Goal: Transaction & Acquisition: Obtain resource

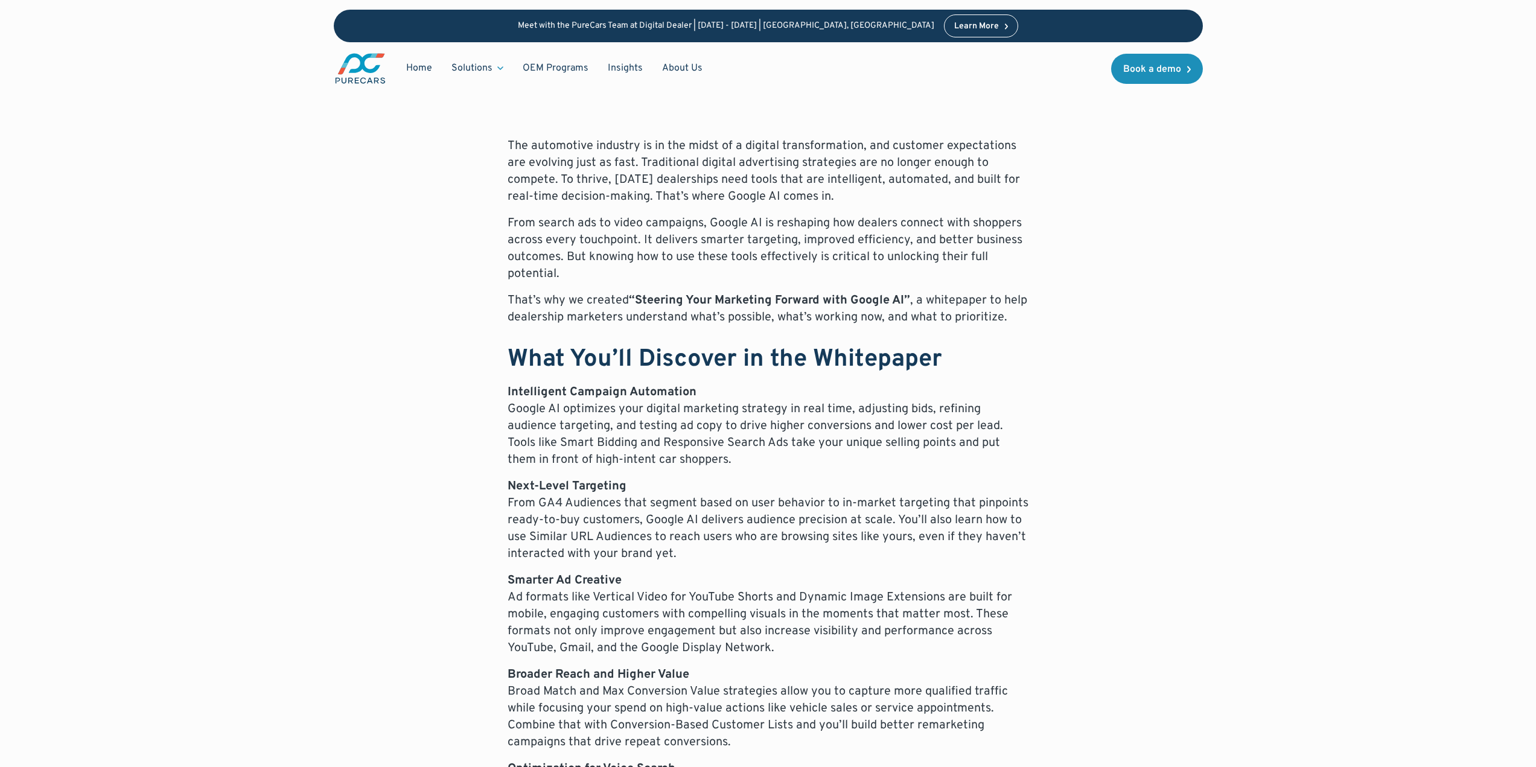
scroll to position [362, 0]
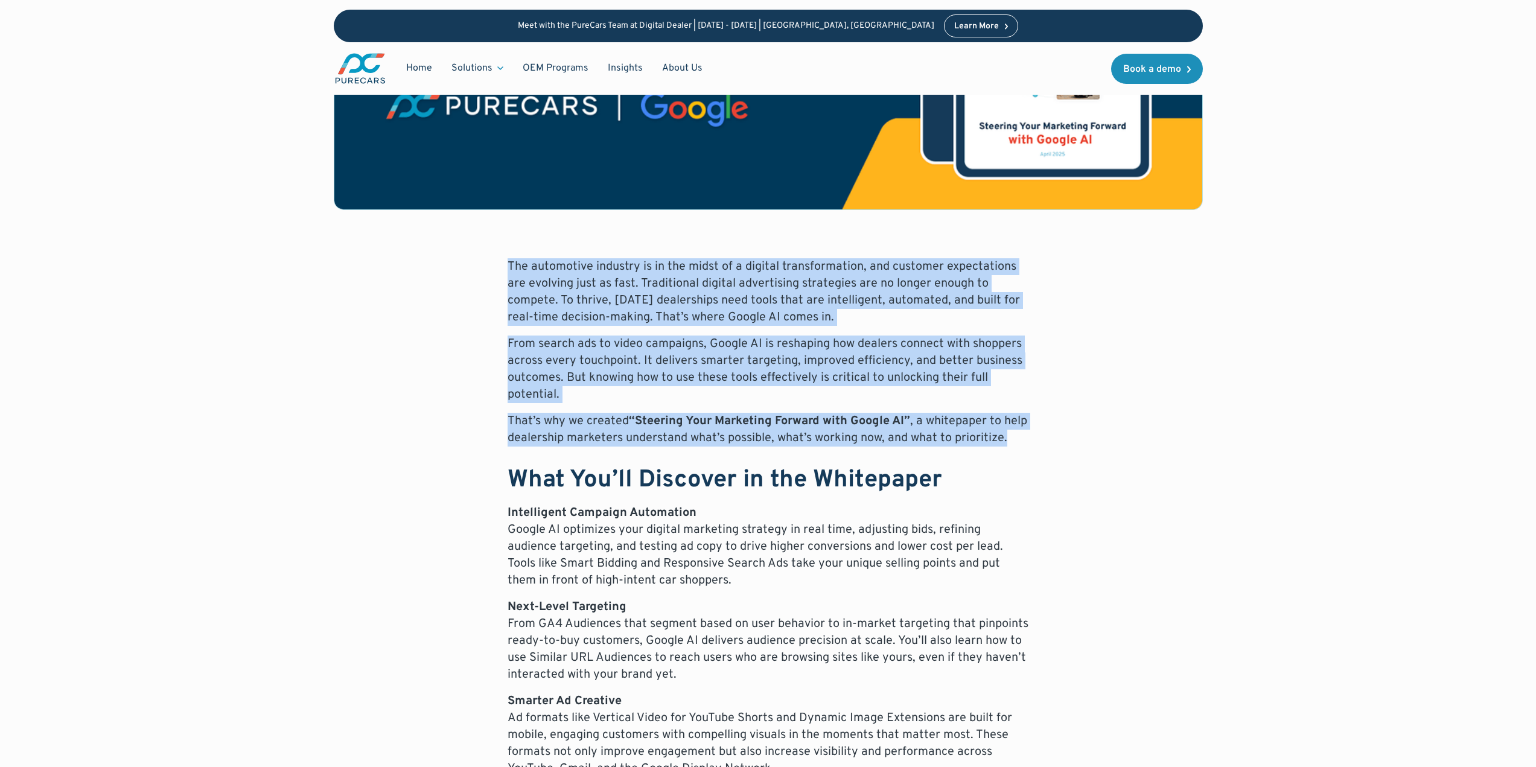
drag, startPoint x: 509, startPoint y: 266, endPoint x: 1018, endPoint y: 441, distance: 538.0
click at [1018, 441] on div "The automotive industry is in the midst of a digital transformation, and custom…" at bounding box center [768, 758] width 521 height 1001
copy div "The automotive industry is in the midst of a digital transformation, and custom…"
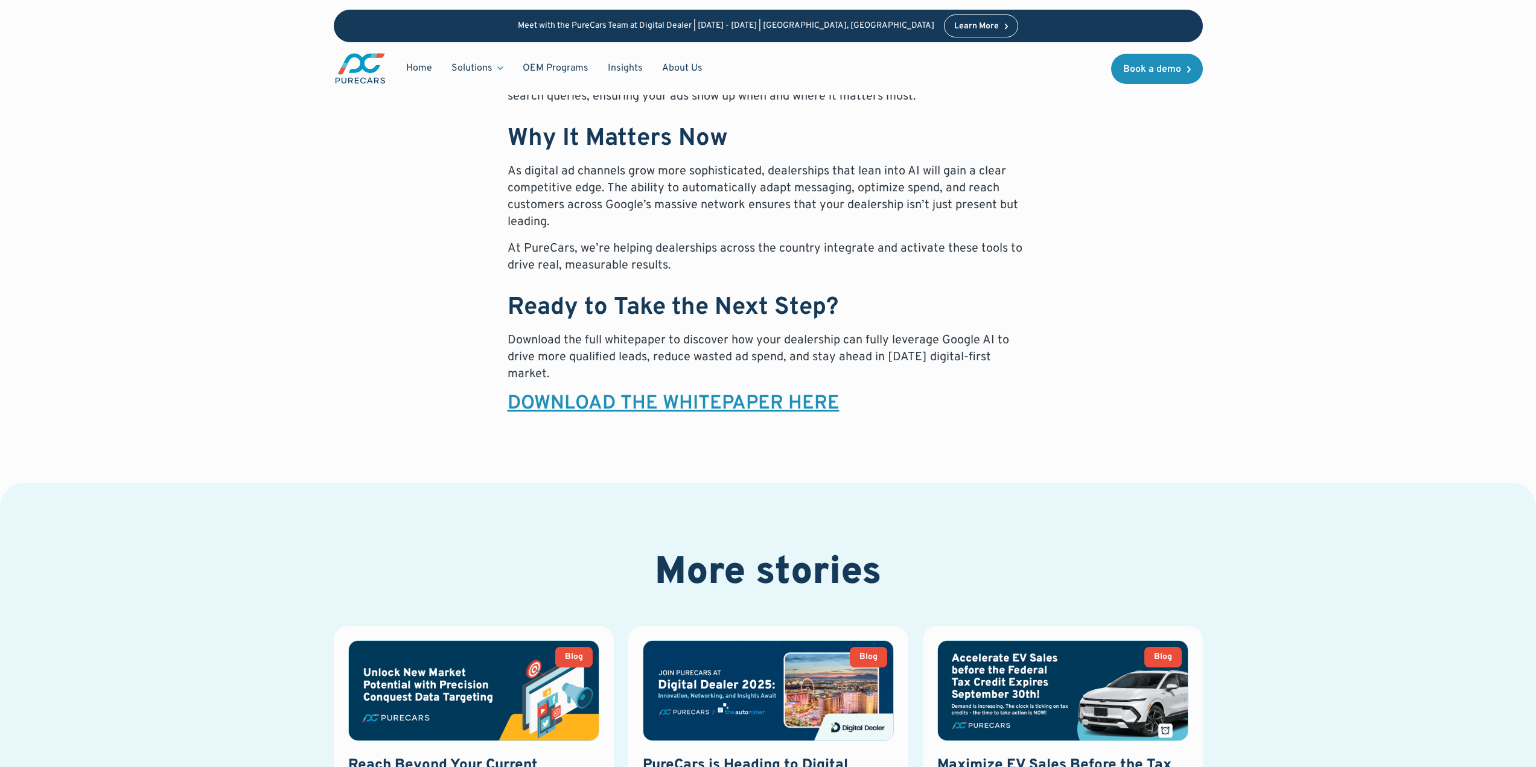
scroll to position [1205, 0]
click at [690, 403] on link "DOWNLOAD THE WHITEPAPER HERE" at bounding box center [674, 404] width 332 height 24
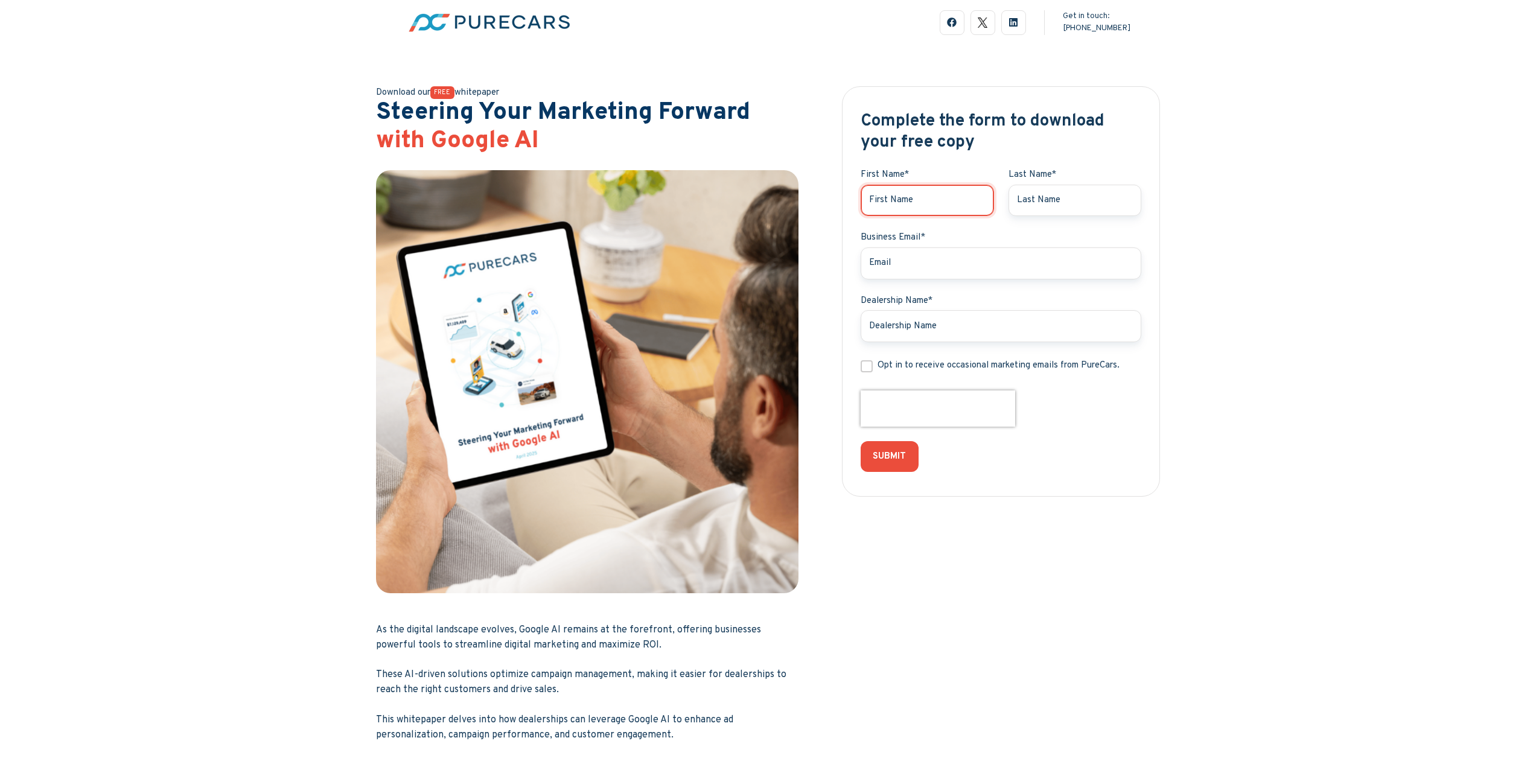
click at [902, 200] on input "First Name *" at bounding box center [927, 201] width 133 height 32
type input "PETER"
type input "STEVENSON"
type input "ps@evnusa.com"
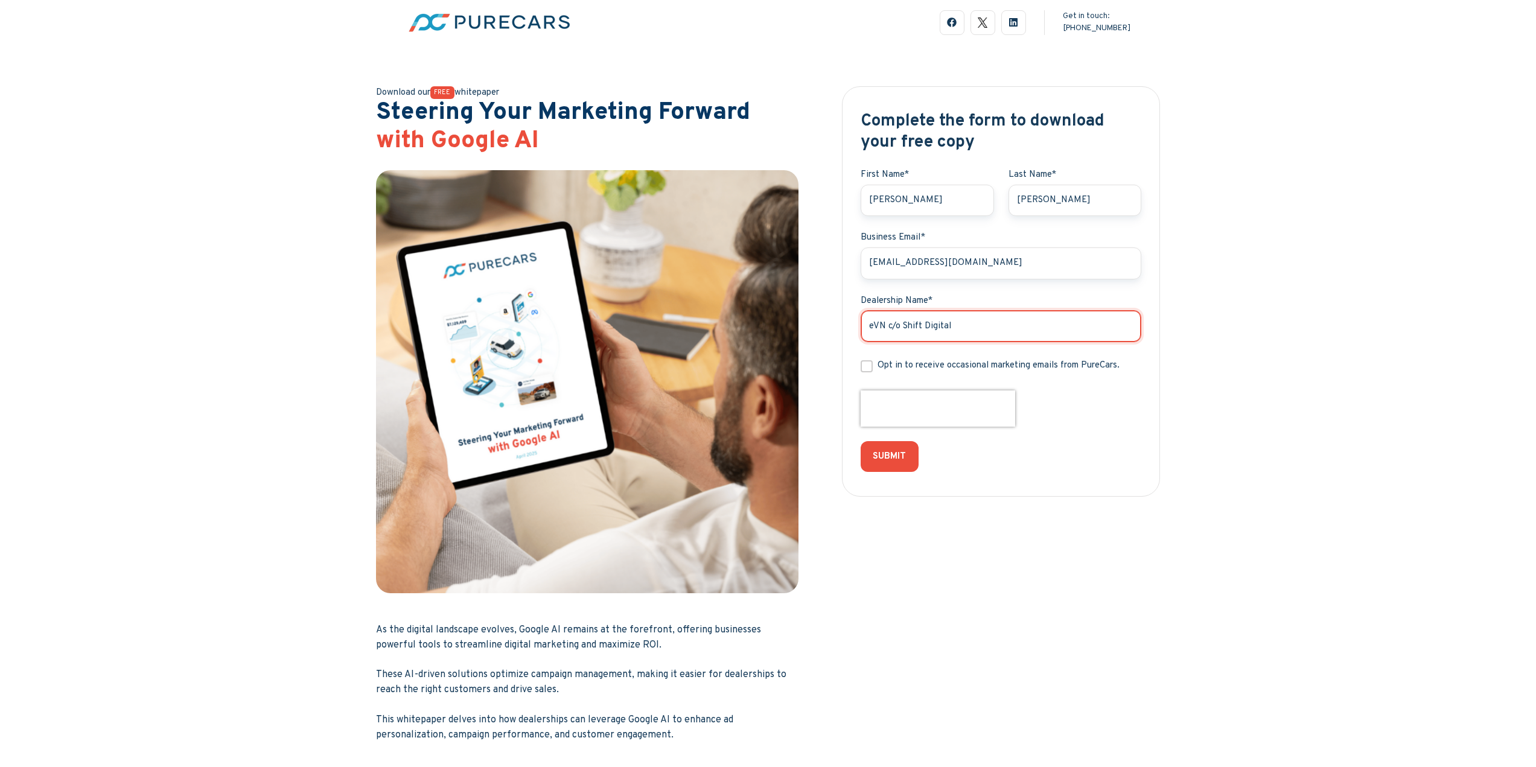
drag, startPoint x: 888, startPoint y: 326, endPoint x: 981, endPoint y: 326, distance: 92.9
click at [981, 326] on input "eVN c/o Shift Digital" at bounding box center [1001, 326] width 281 height 32
type input "eVN"
click at [1026, 555] on div "Complete the form to download your free copy First Name * PETER Last Name * STE…" at bounding box center [1001, 415] width 319 height 683
click at [868, 367] on input "Opt in to receive occasional marketing emails from PureCars." at bounding box center [867, 366] width 12 height 12
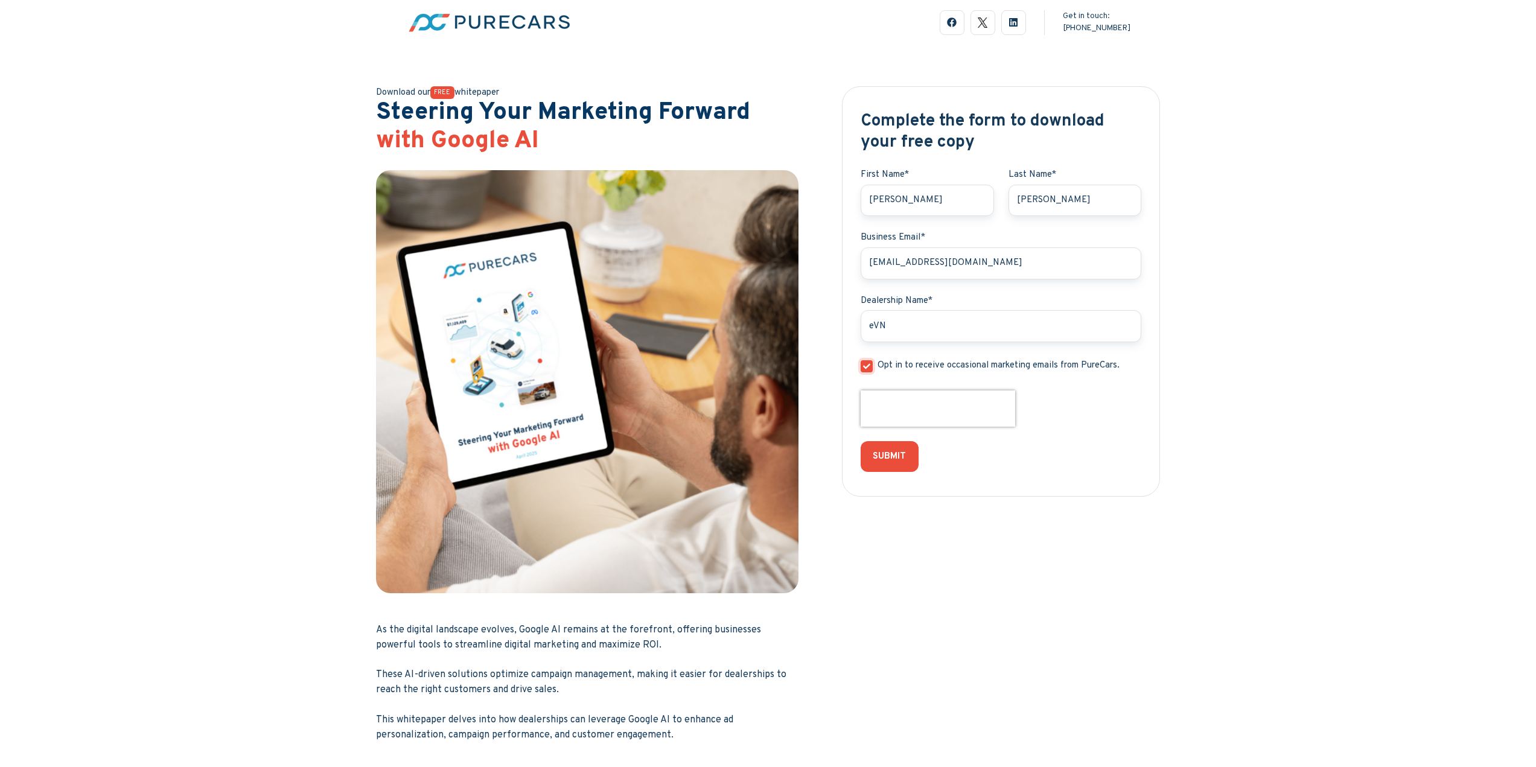
checkbox input "true"
click at [889, 457] on input "SUBMIT" at bounding box center [889, 456] width 62 height 33
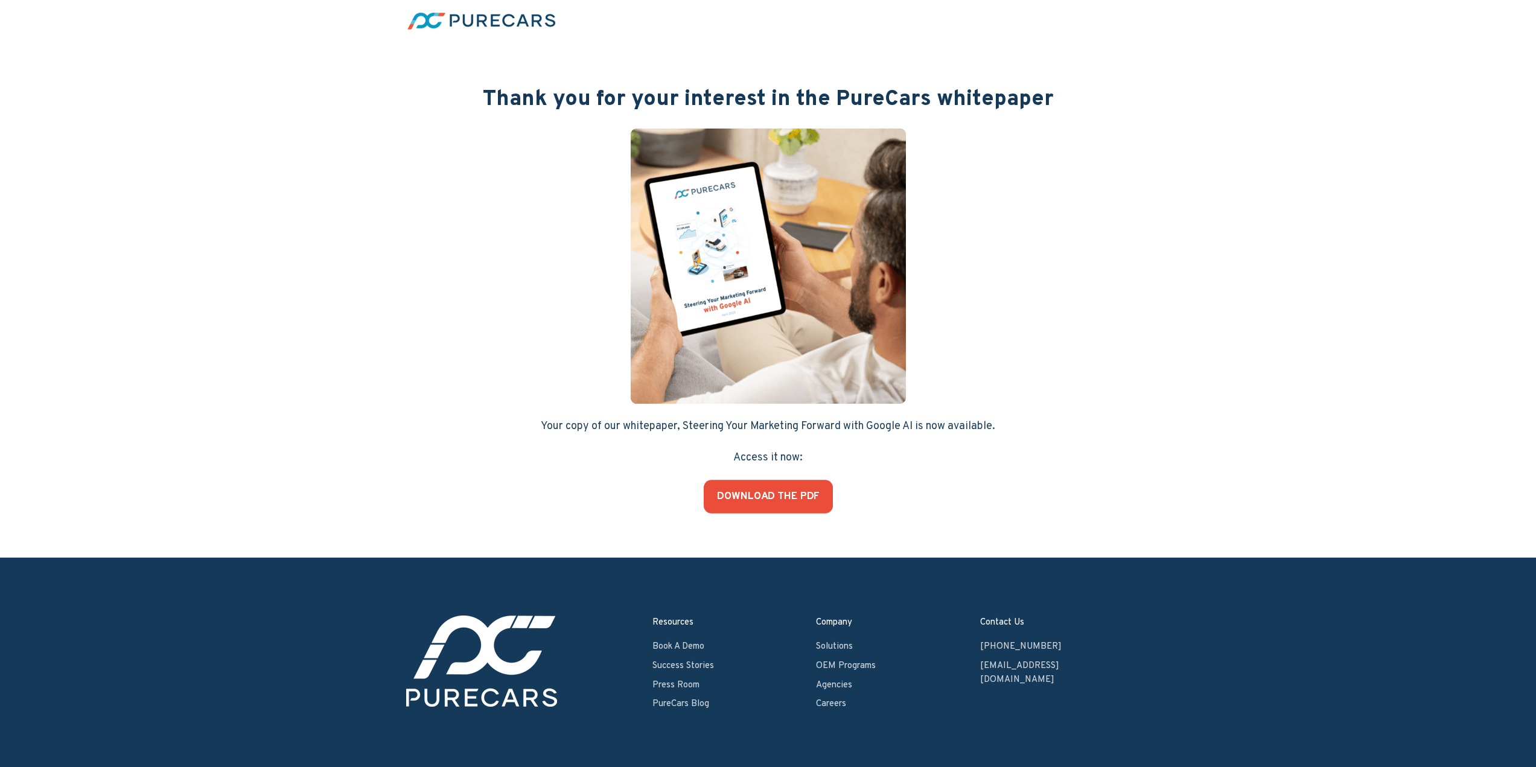
click at [783, 493] on link "DOWNLOAD THE PDF" at bounding box center [768, 497] width 129 height 34
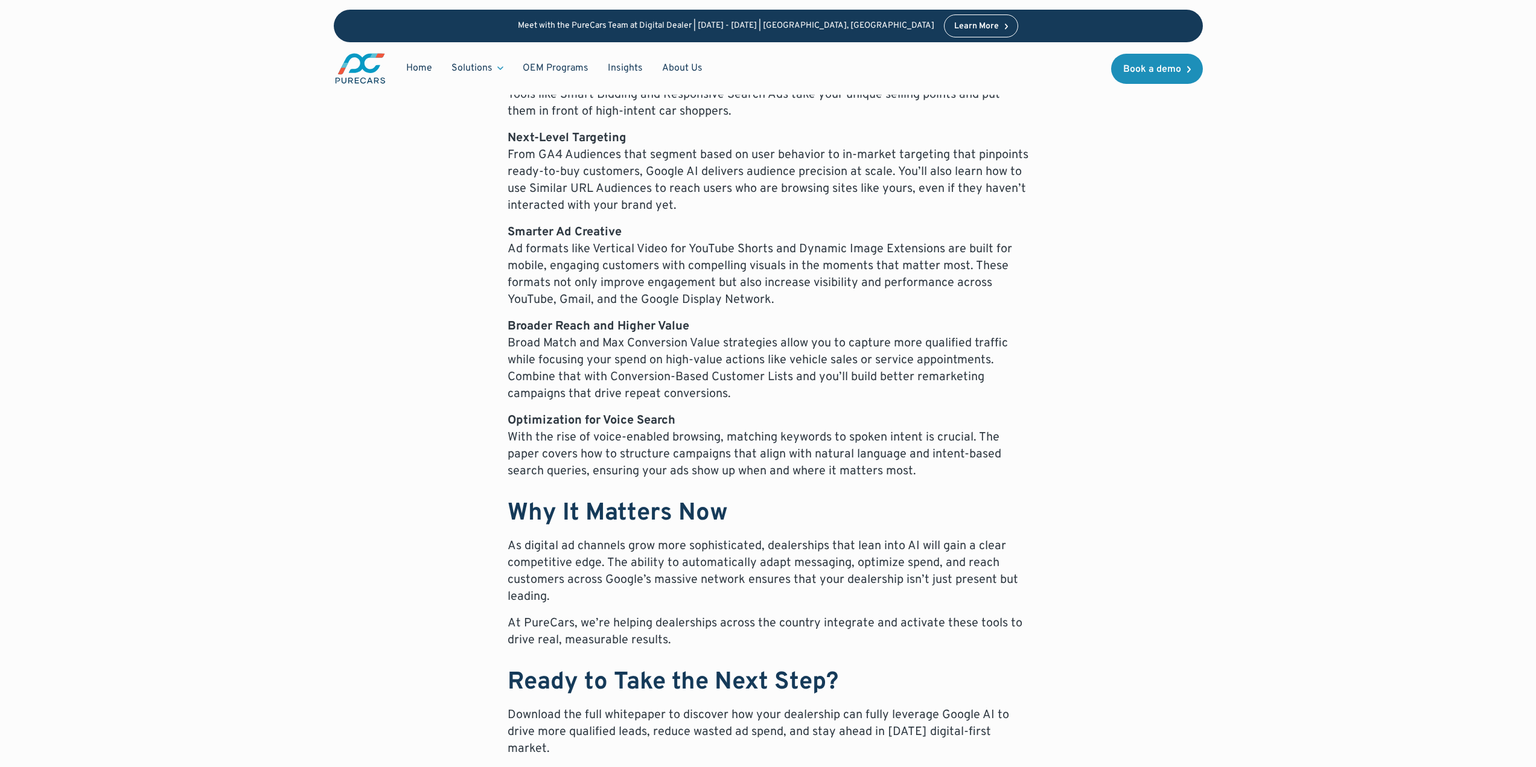
scroll to position [826, 0]
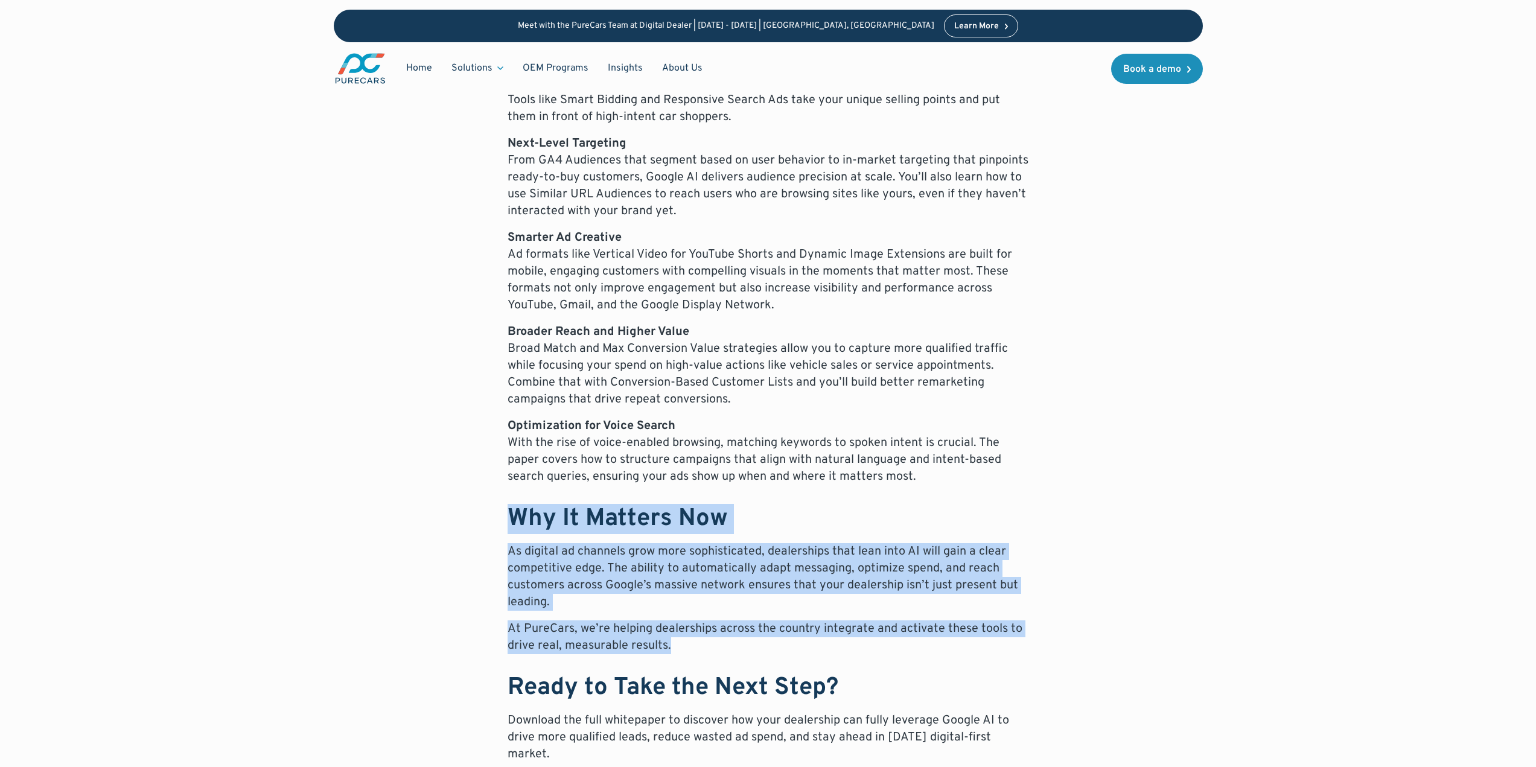
drag, startPoint x: 512, startPoint y: 517, endPoint x: 782, endPoint y: 639, distance: 296.0
click at [782, 639] on div "The automotive industry is in the midst of a digital transformation, and custom…" at bounding box center [768, 295] width 521 height 1001
copy div "Why It Matters Now As digital ad channels grow more sophisticated, dealerships …"
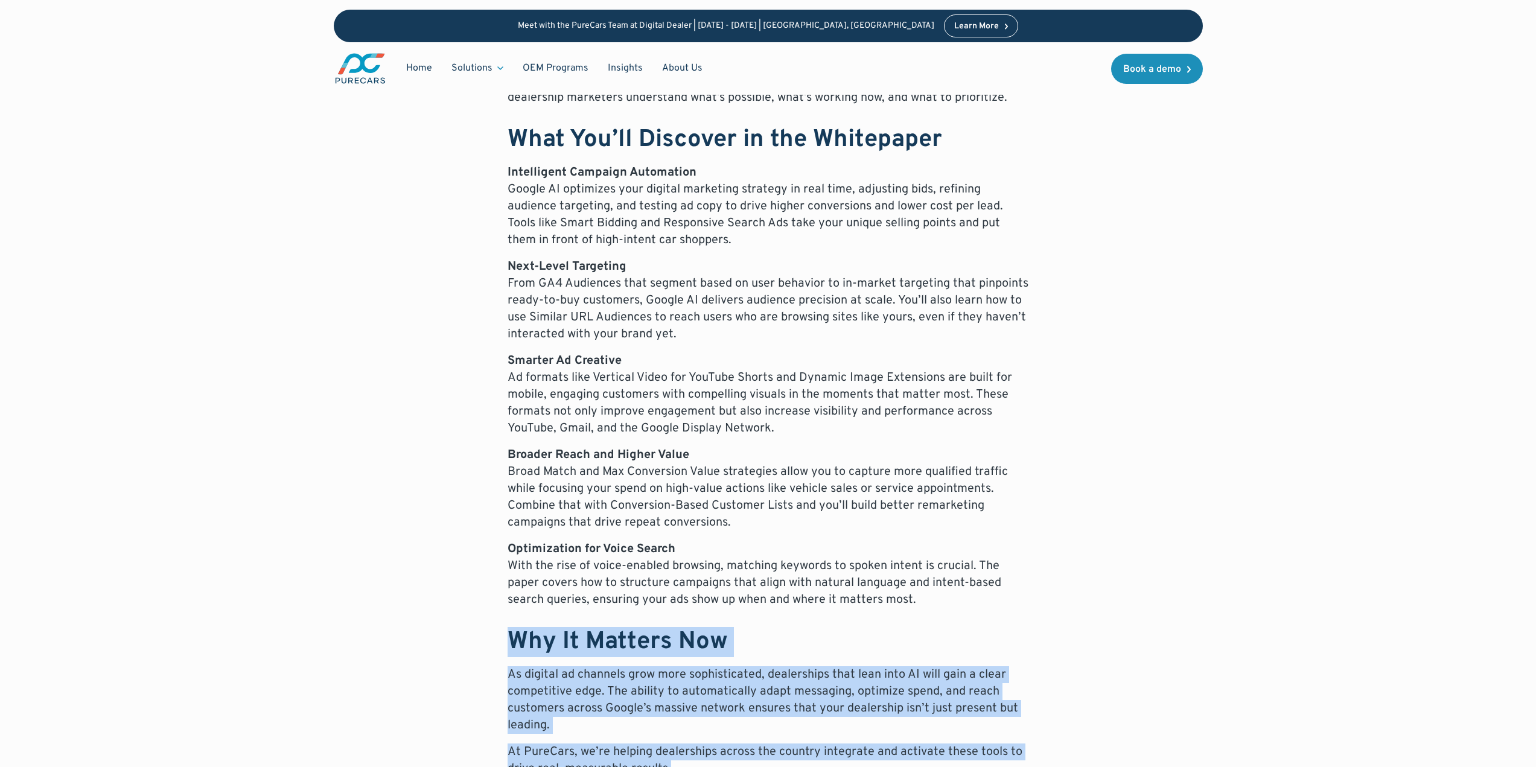
scroll to position [645, 0]
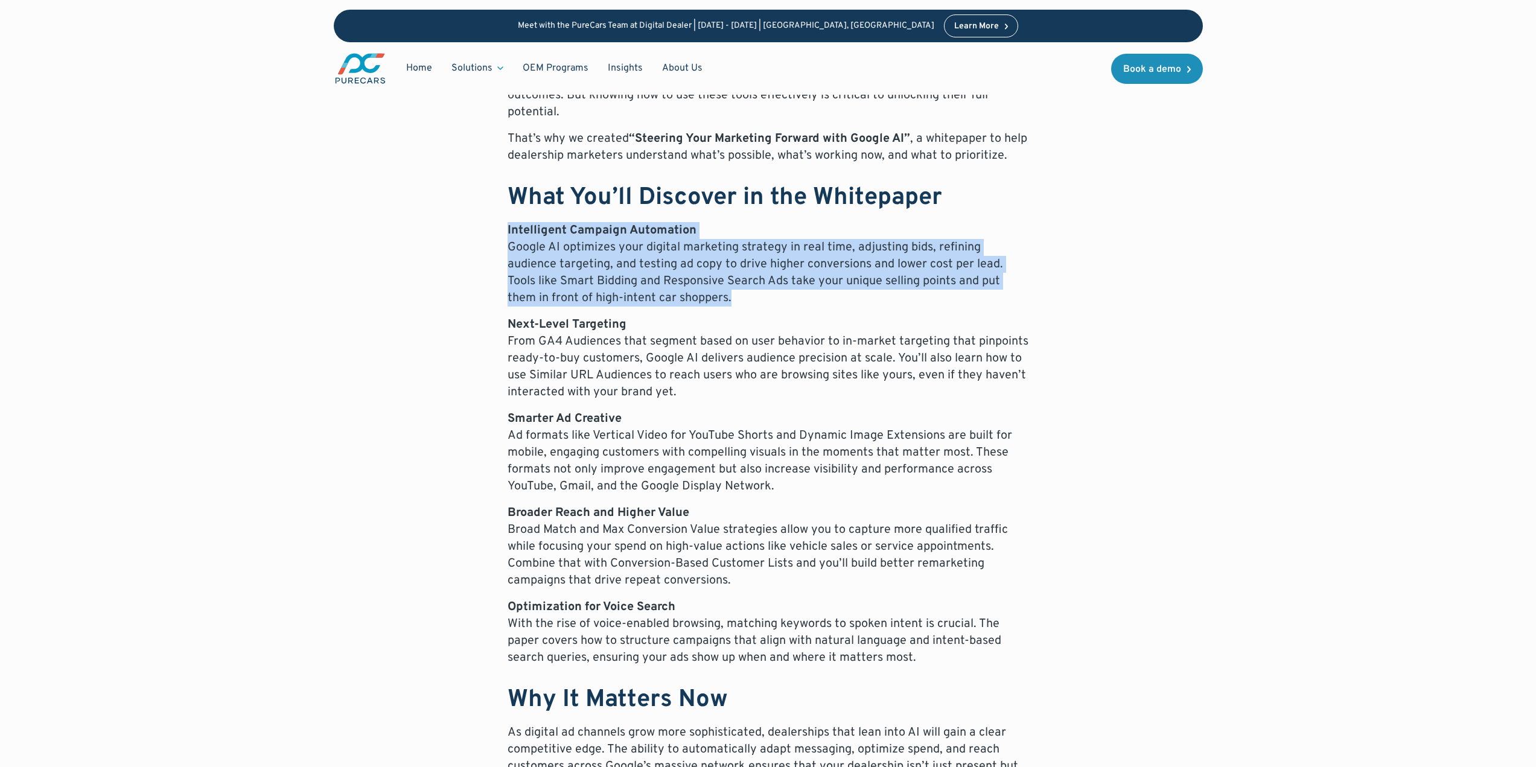
drag, startPoint x: 509, startPoint y: 229, endPoint x: 764, endPoint y: 296, distance: 263.9
click at [764, 296] on p "Intelligent Campaign Automation Google AI optimizes your digital marketing stra…" at bounding box center [768, 264] width 521 height 84
copy p "Intelligent Campaign Automation Google AI optimizes your digital marketing stra…"
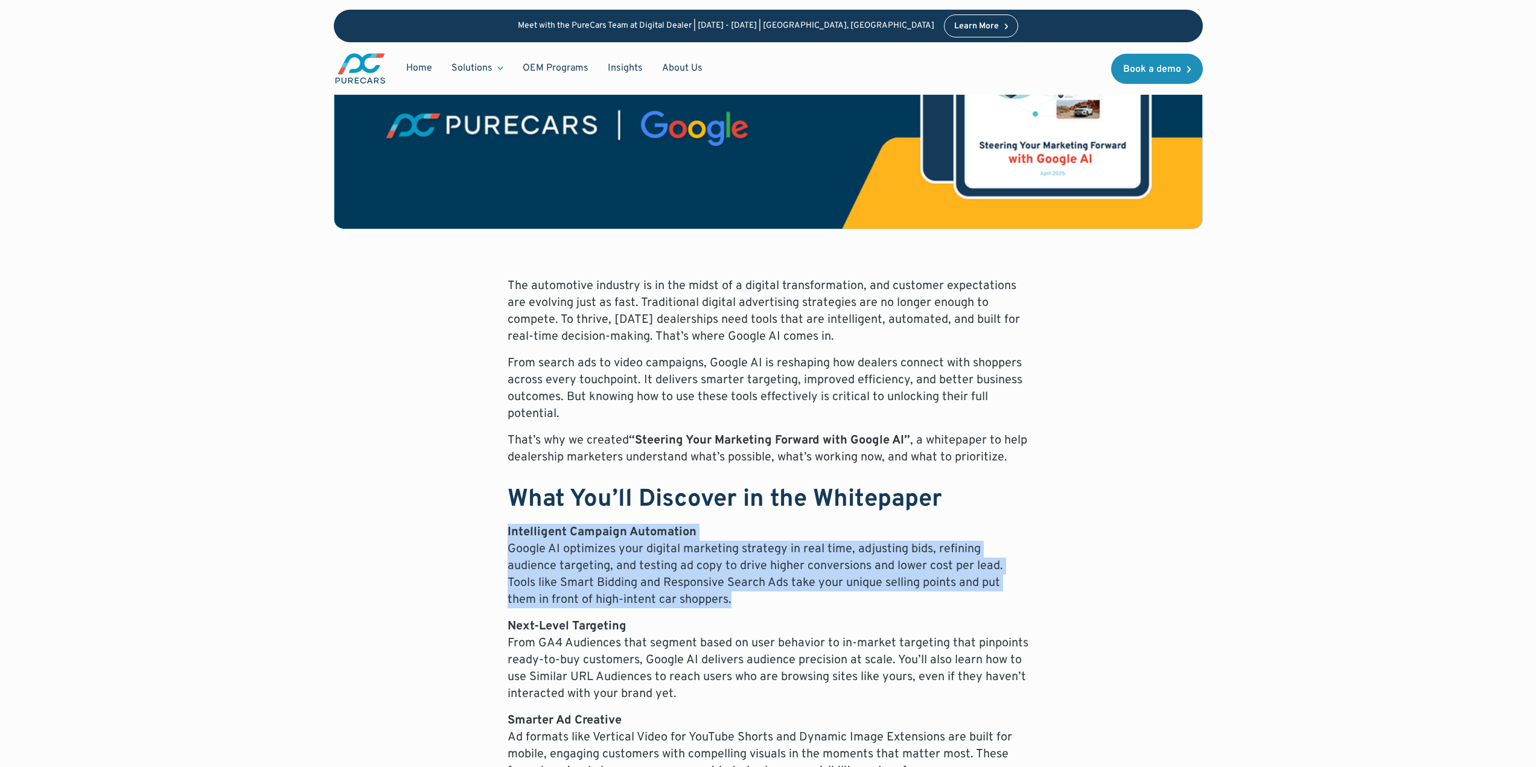
scroll to position [0, 0]
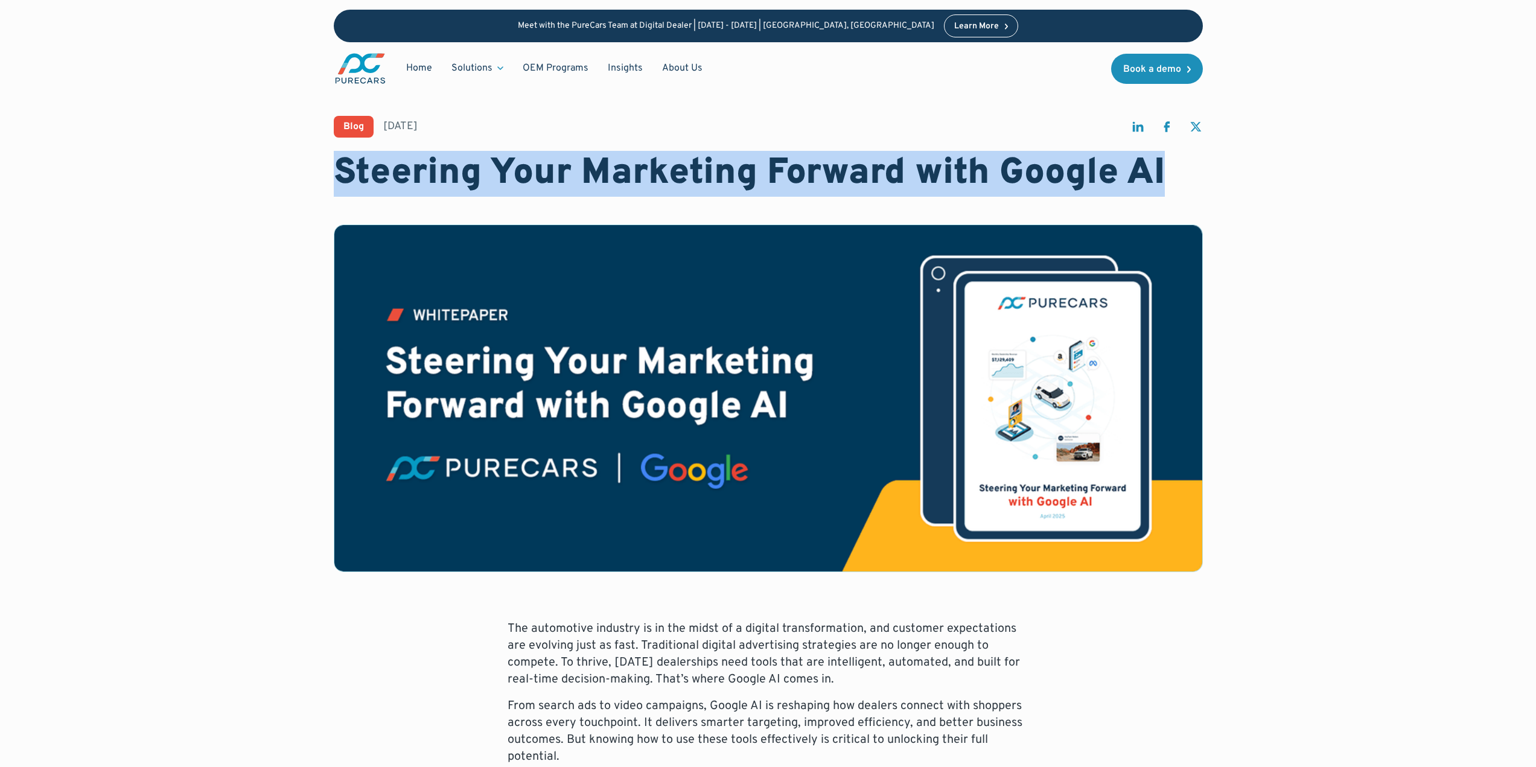
drag, startPoint x: 336, startPoint y: 167, endPoint x: 1164, endPoint y: 170, distance: 828.0
click at [1164, 170] on h1 "Steering Your Marketing Forward with Google AI" at bounding box center [768, 173] width 869 height 43
copy h1 "Steering Your Marketing Forward with Google AI"
